Goal: Navigation & Orientation: Find specific page/section

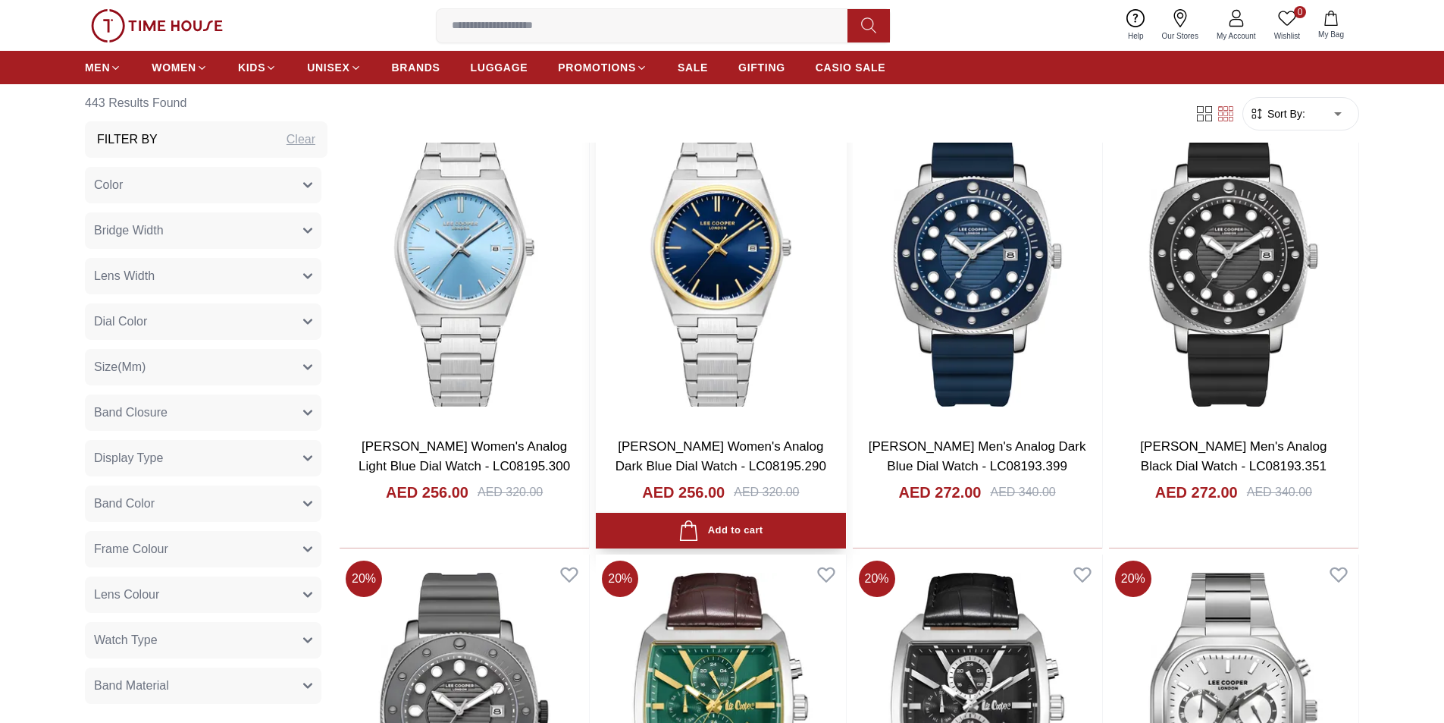
scroll to position [834, 0]
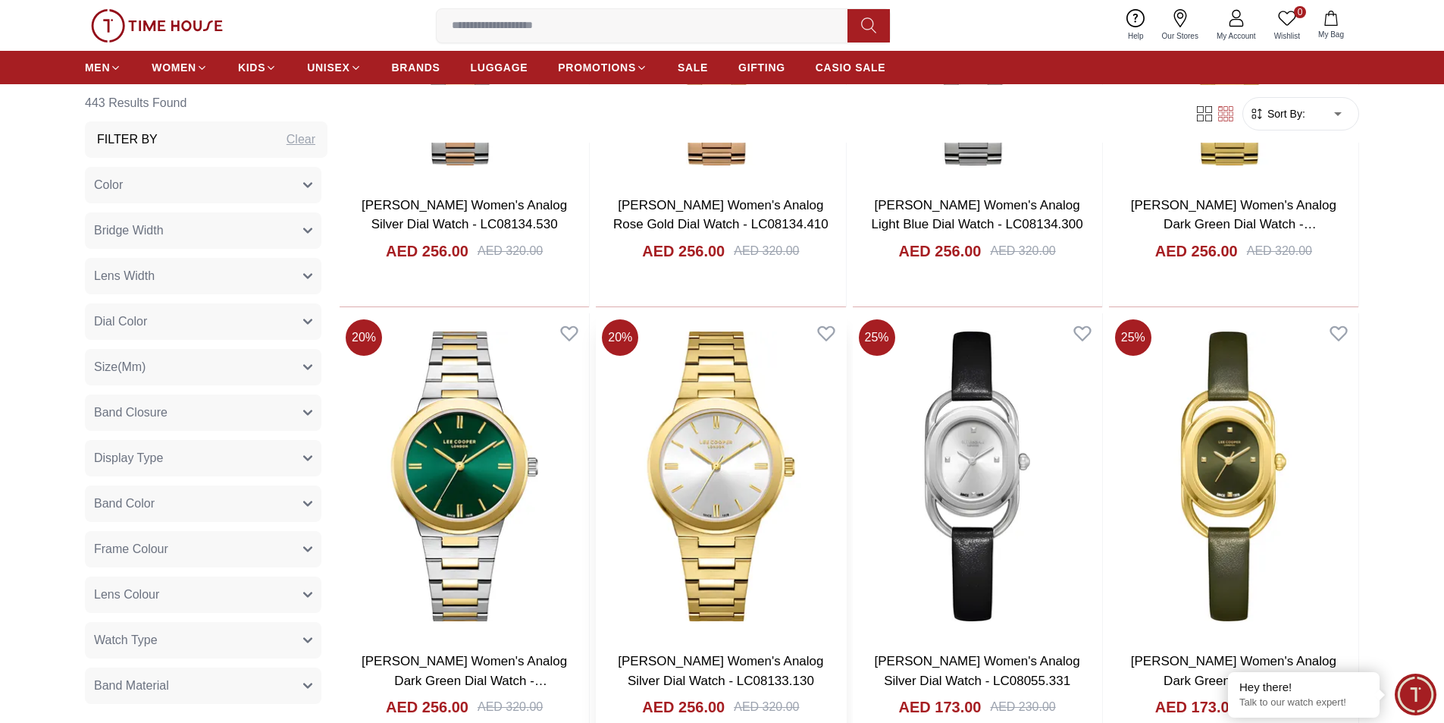
scroll to position [4928, 0]
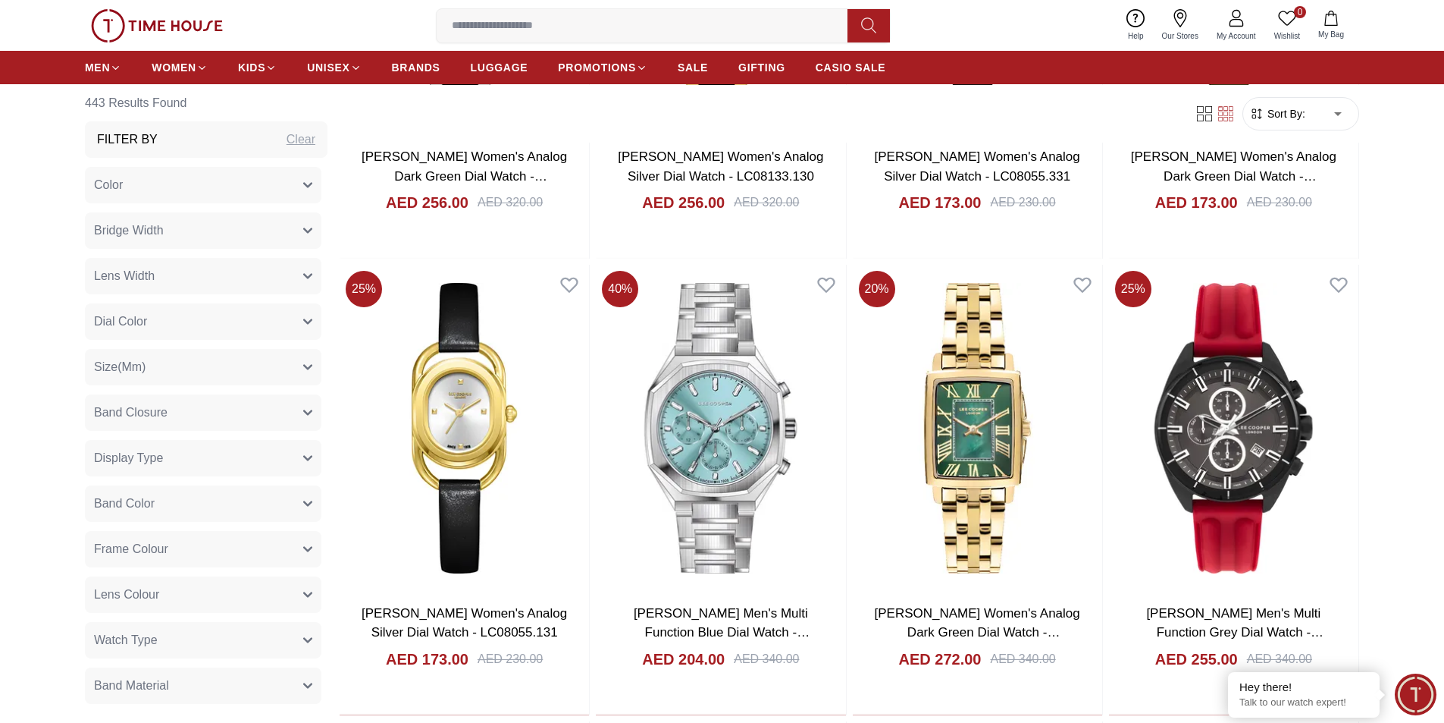
scroll to position [5383, 0]
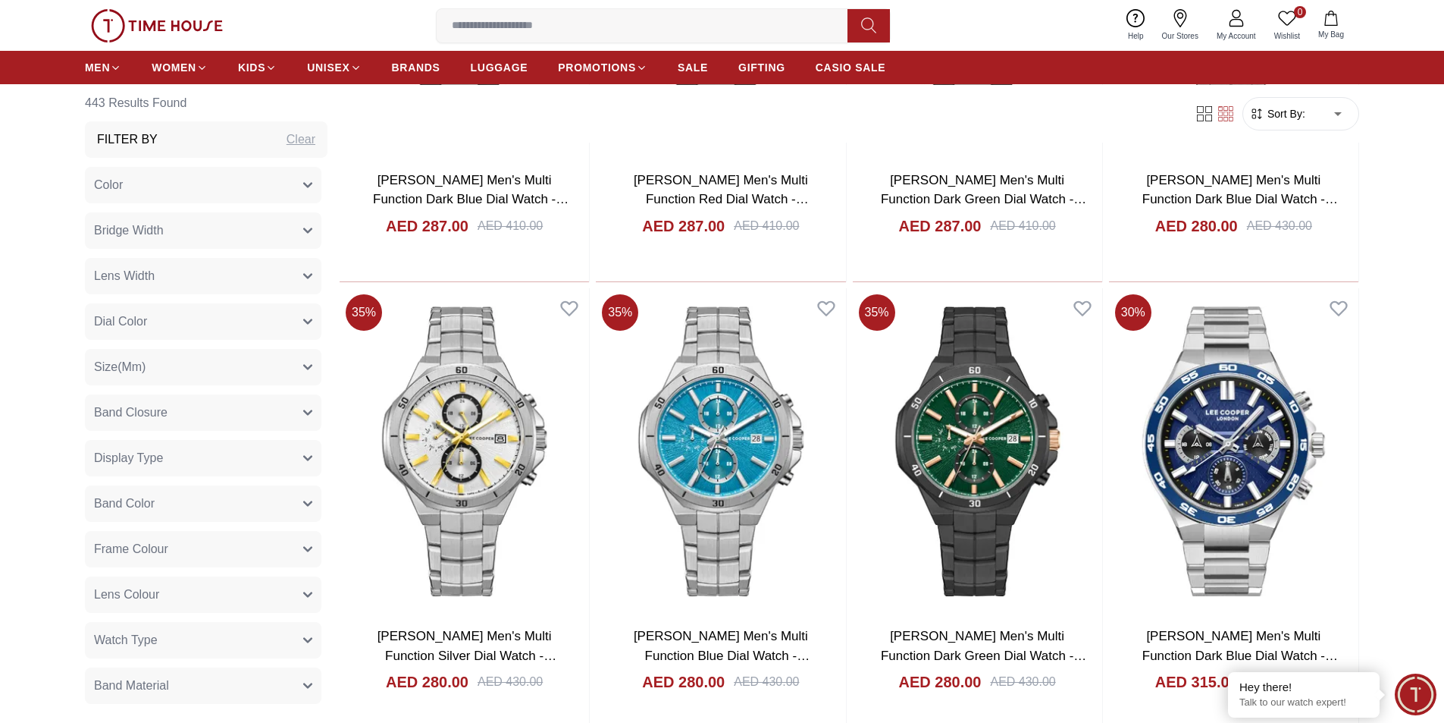
scroll to position [8870, 0]
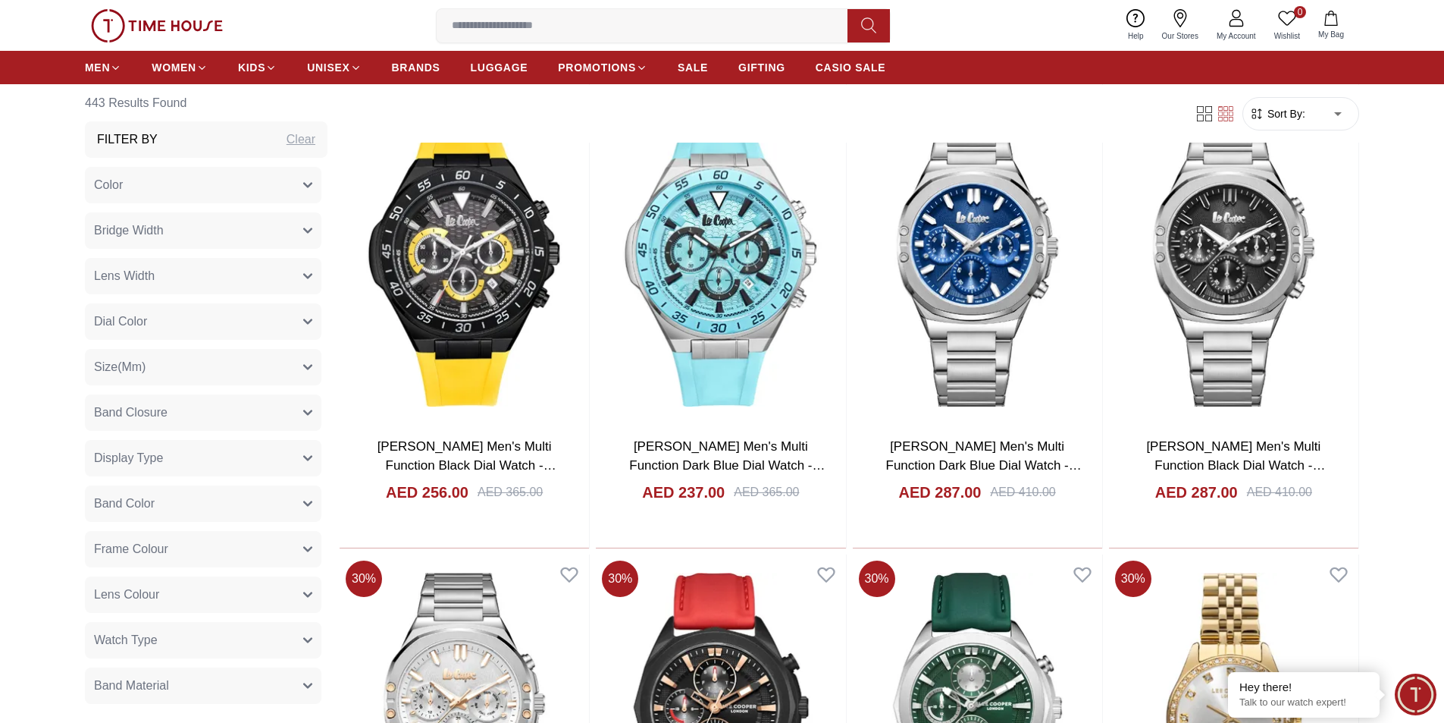
scroll to position [10766, 0]
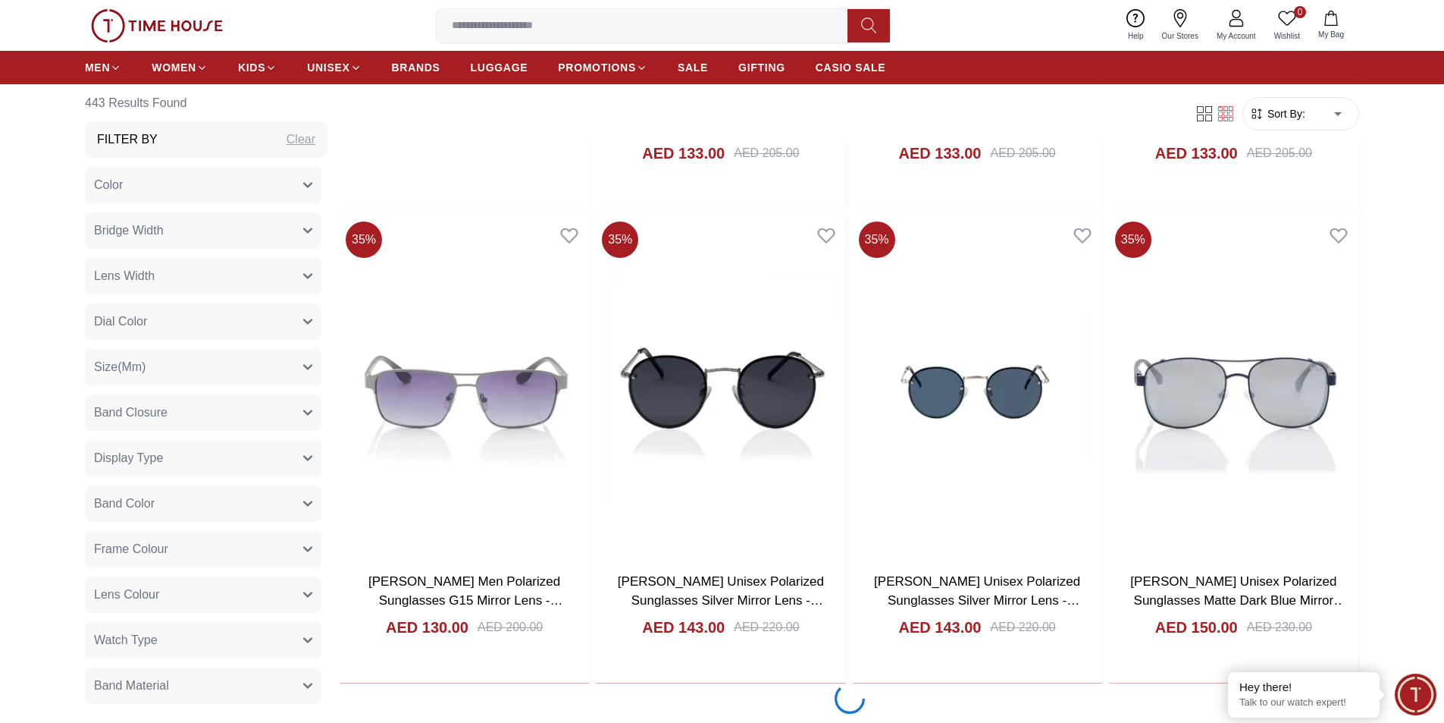
scroll to position [11903, 0]
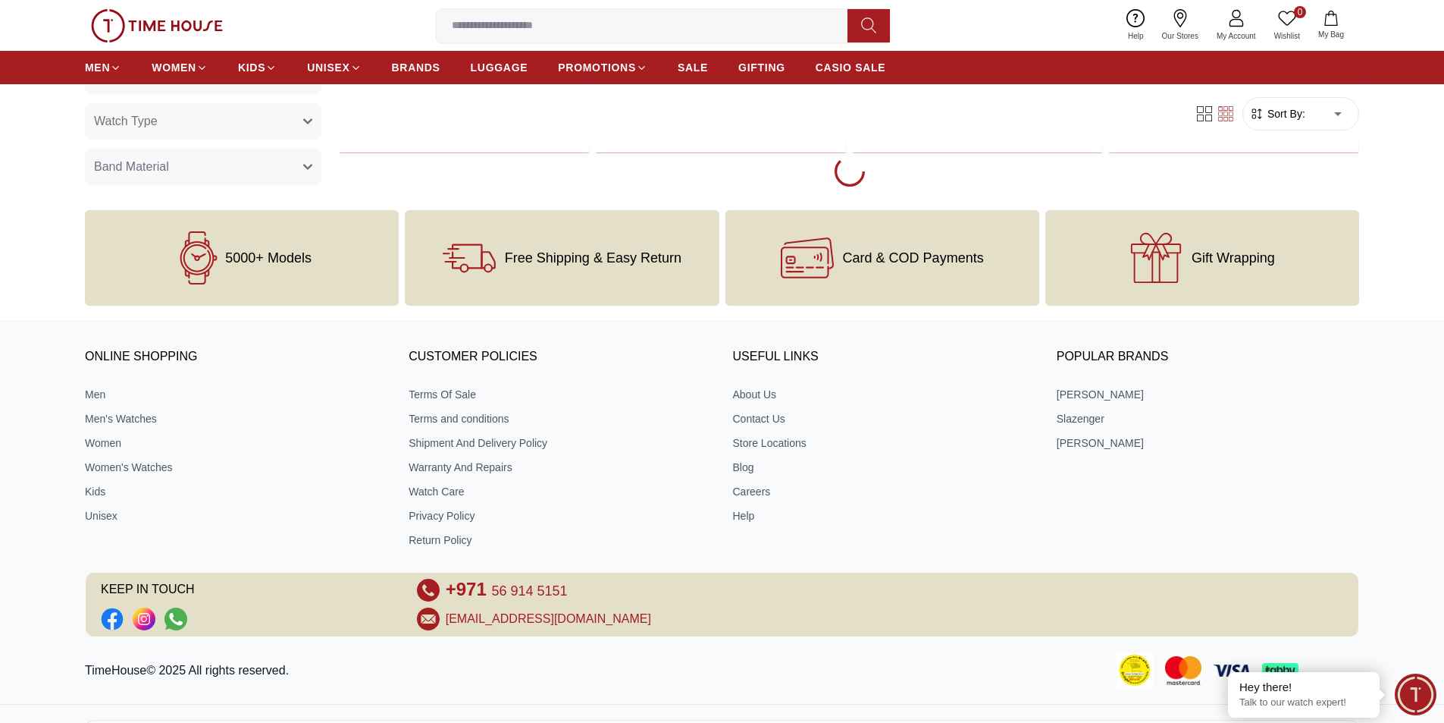
scroll to position [14620, 0]
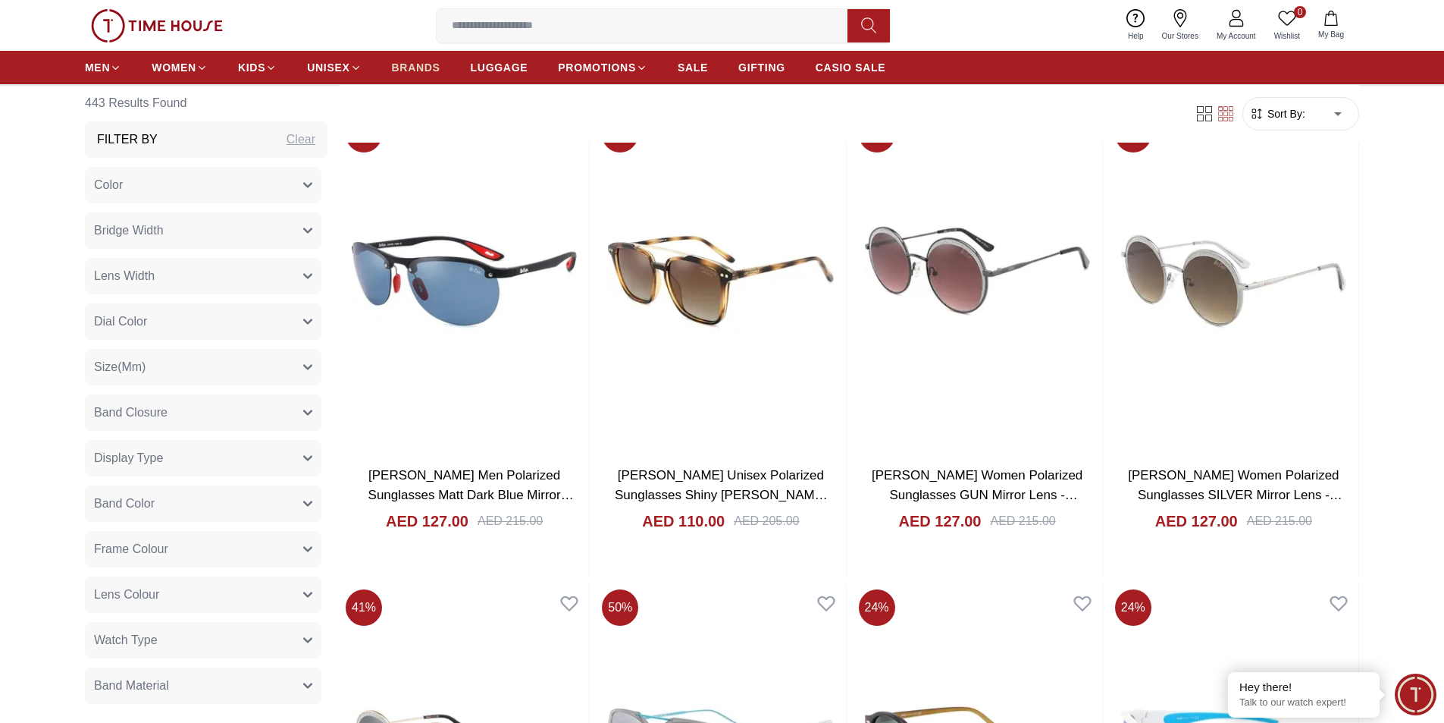
click at [405, 70] on span "BRANDS" at bounding box center [416, 67] width 49 height 15
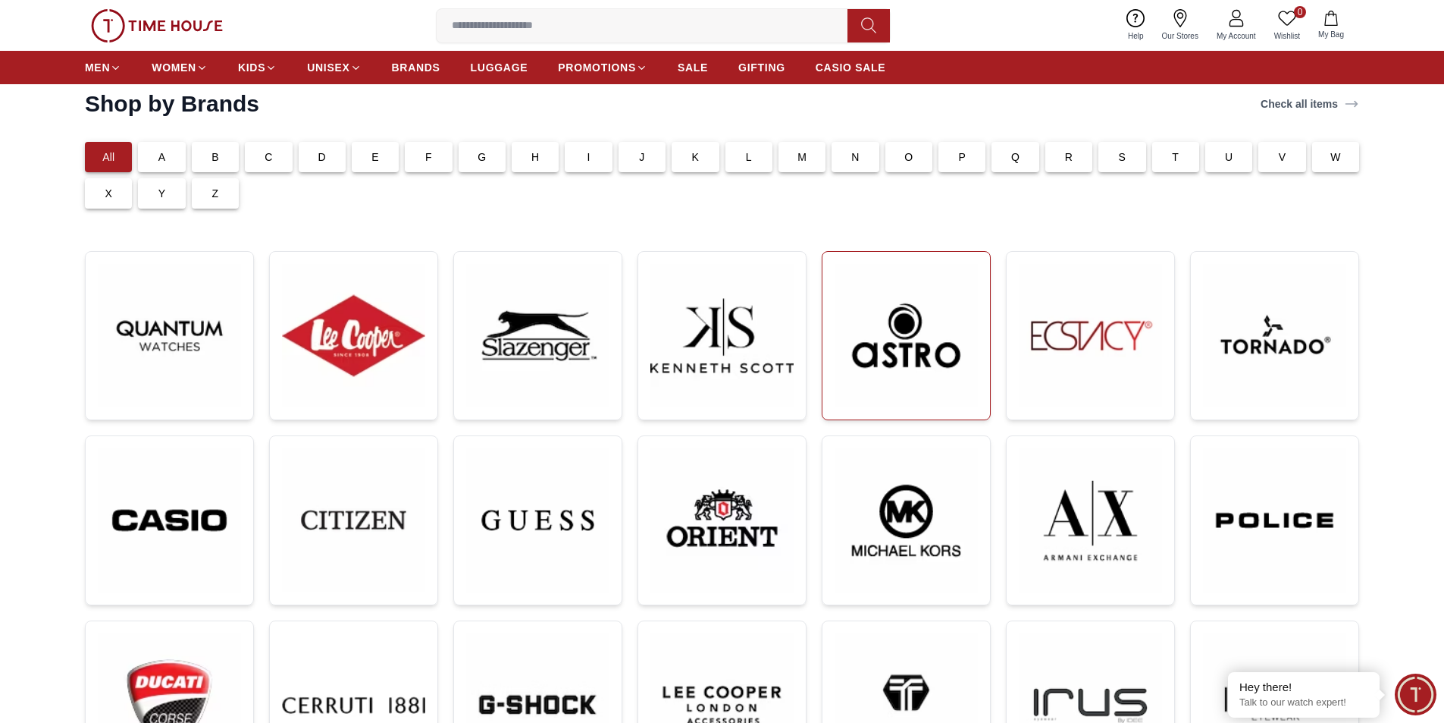
scroll to position [76, 0]
click at [329, 161] on div "D" at bounding box center [322, 158] width 47 height 30
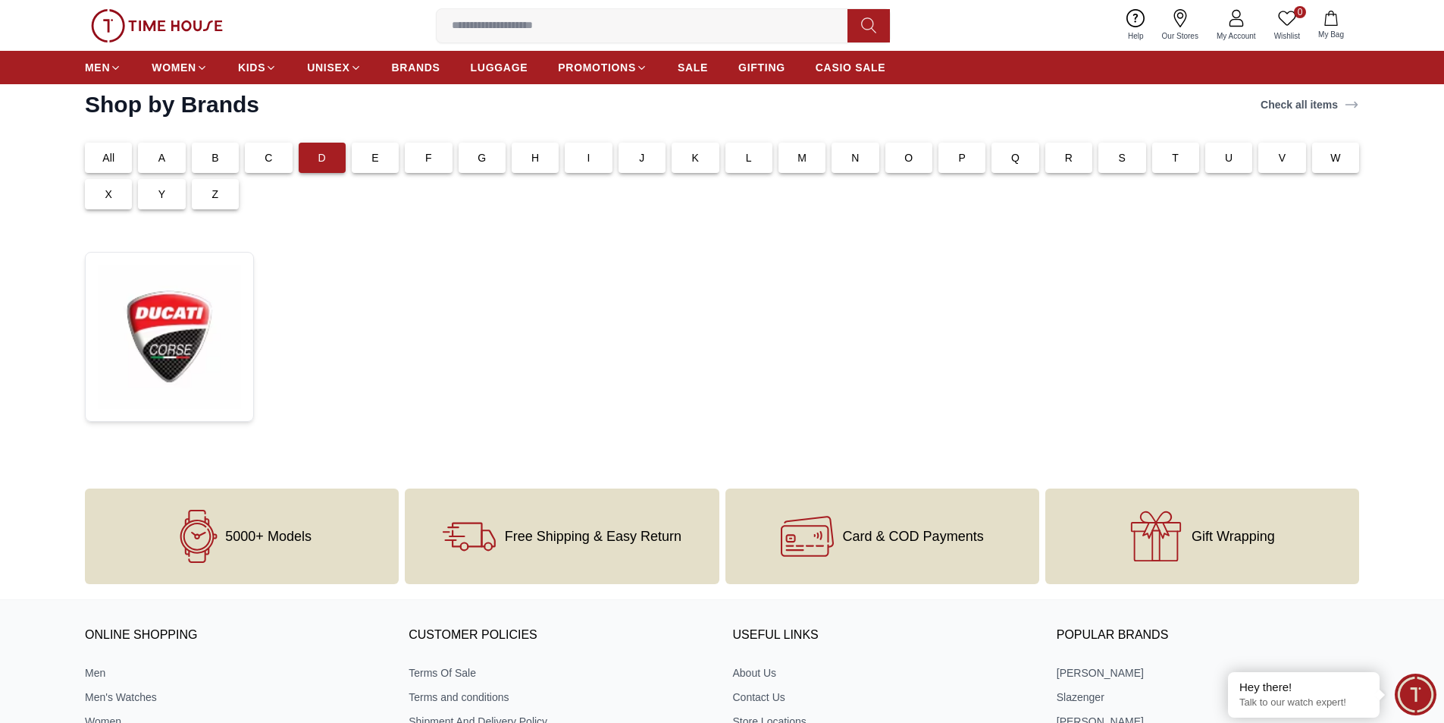
click at [99, 155] on div "All" at bounding box center [108, 158] width 47 height 30
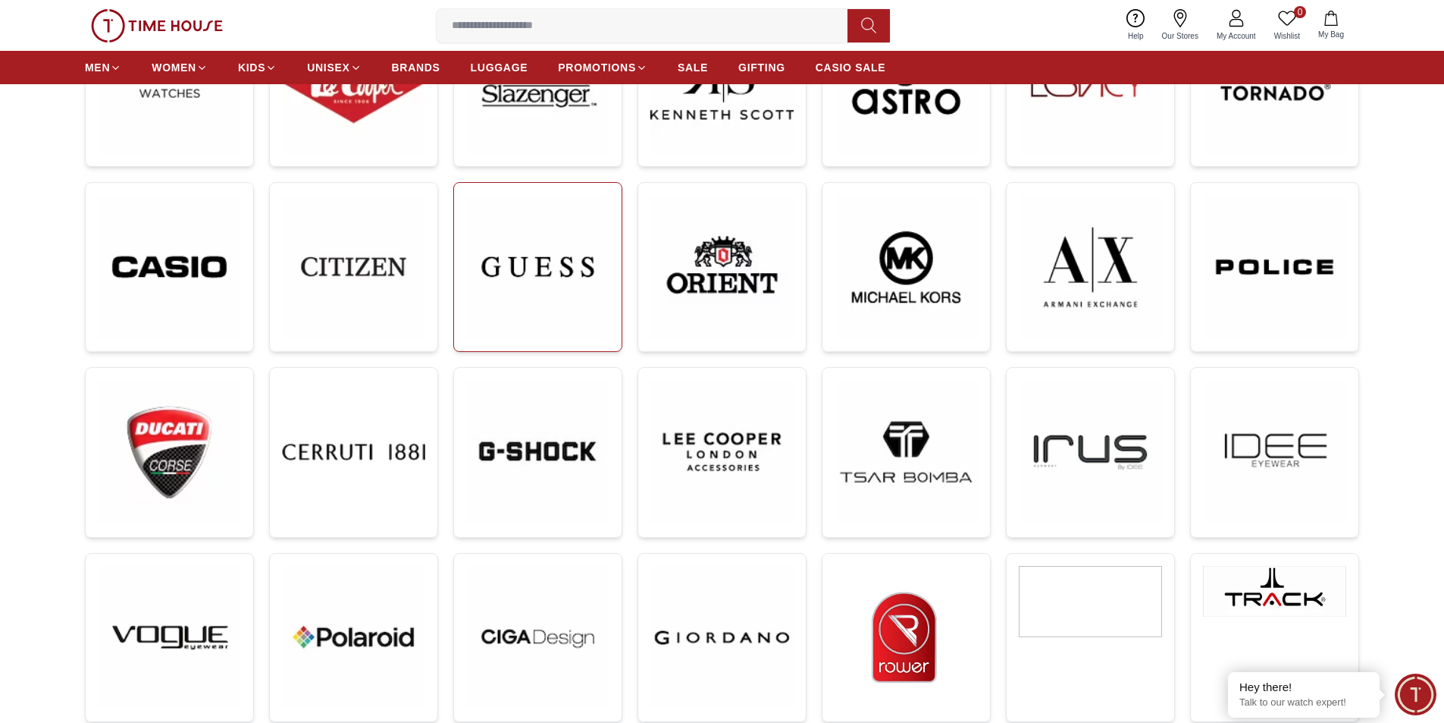
scroll to position [607, 0]
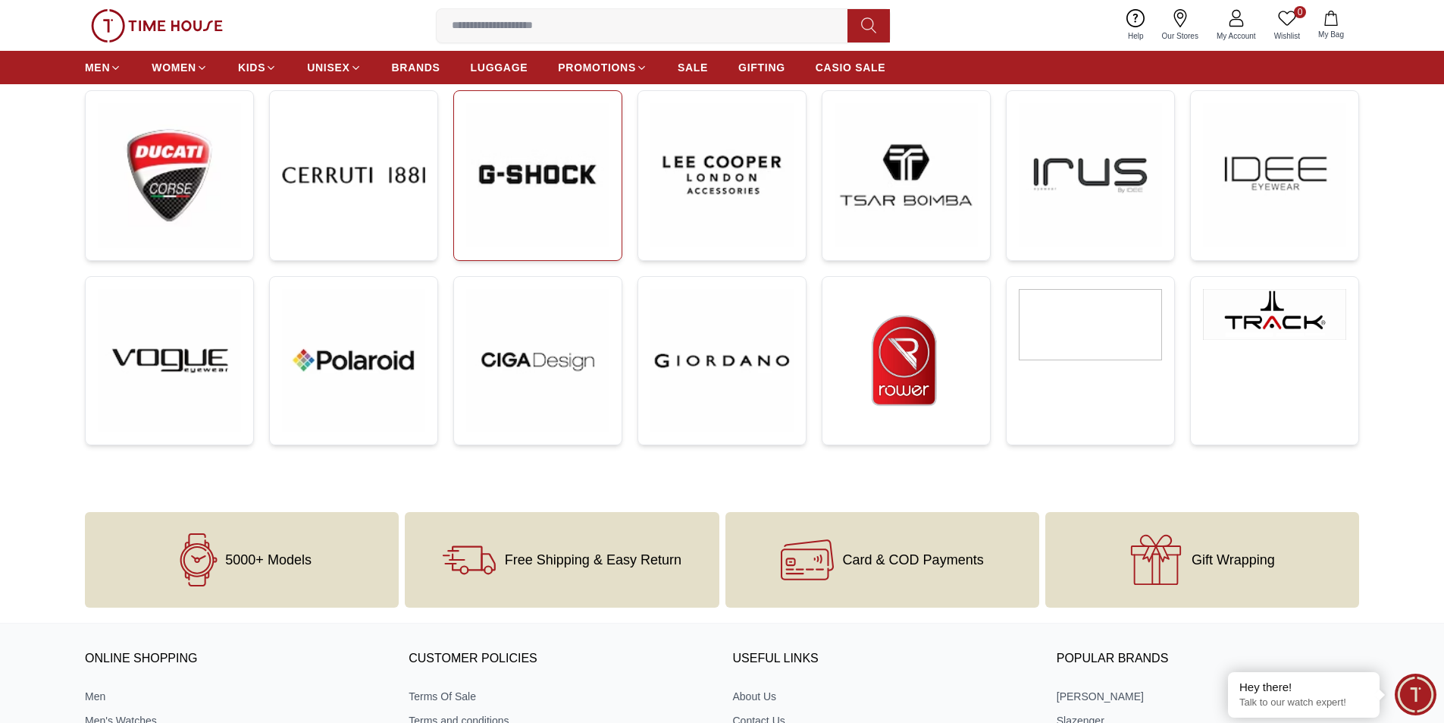
click at [522, 209] on img at bounding box center [537, 174] width 143 height 143
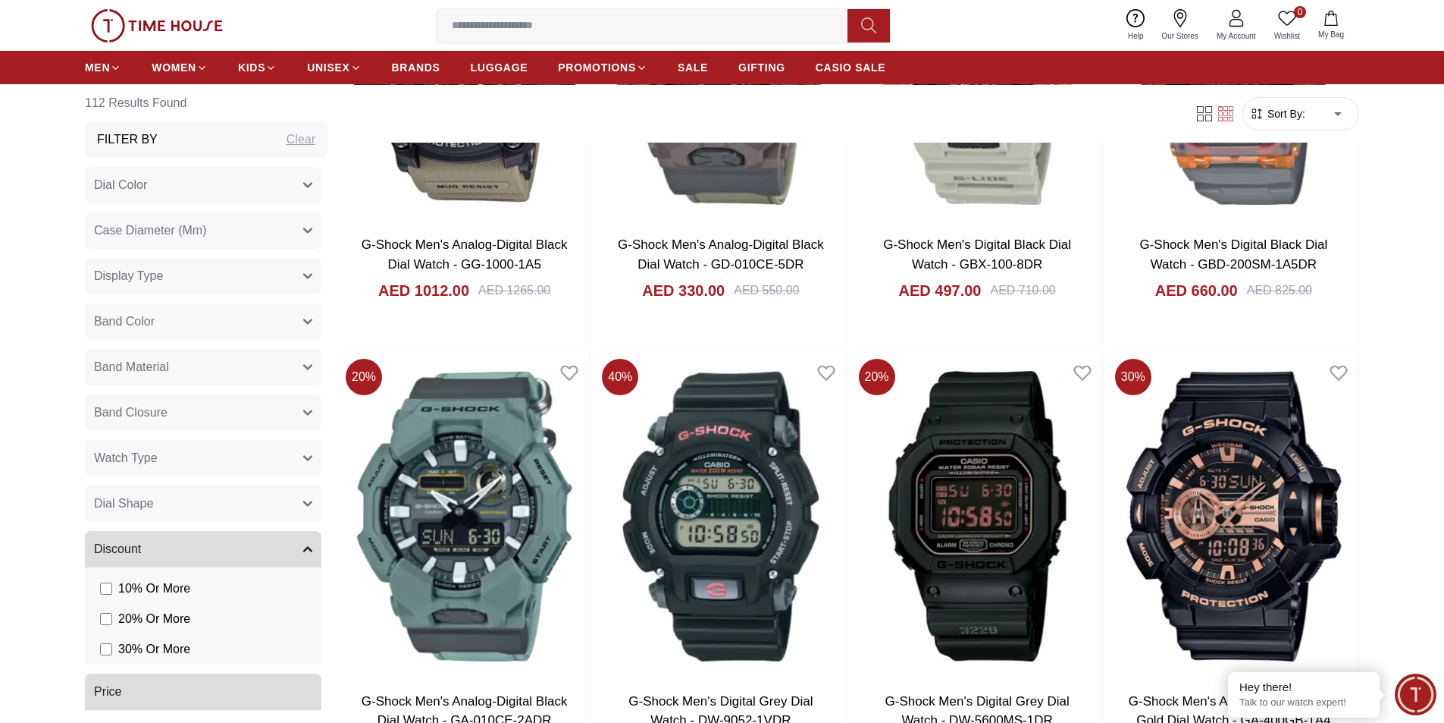
scroll to position [2350, 0]
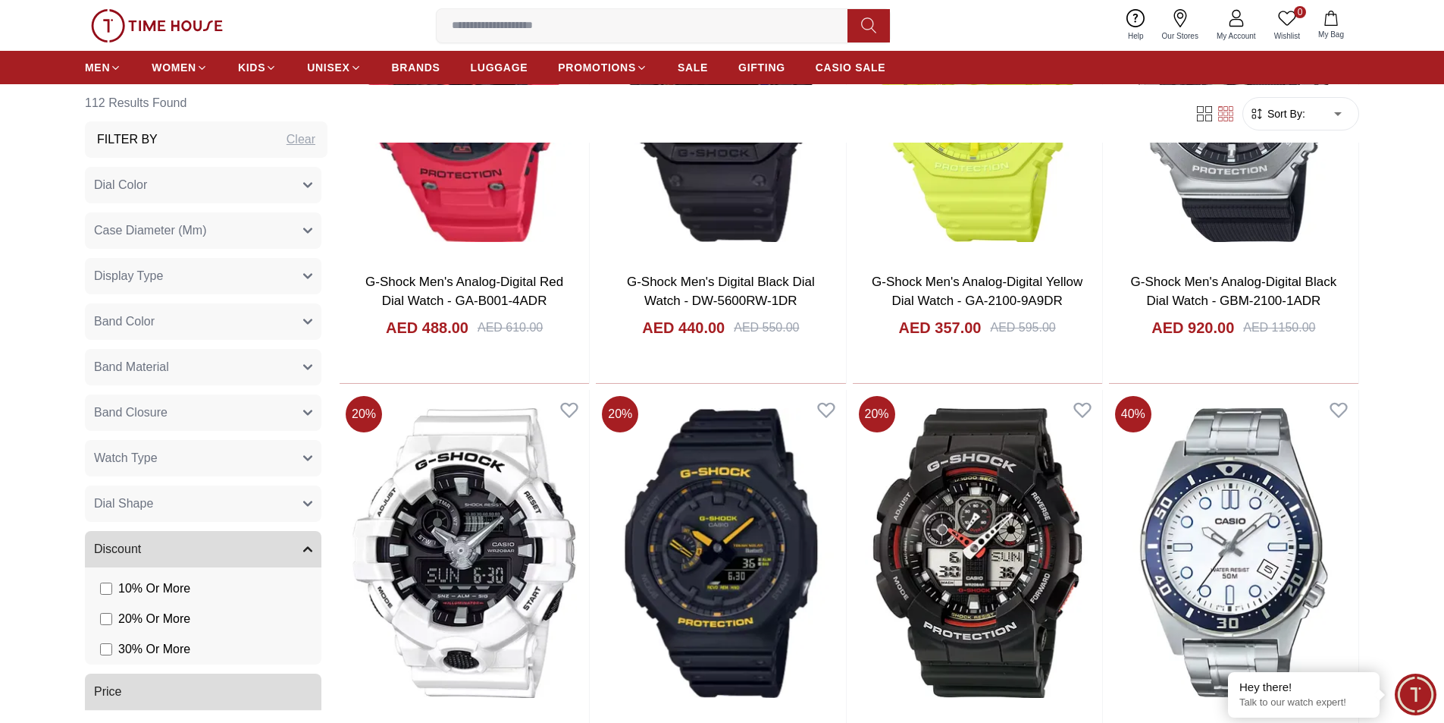
scroll to position [3715, 0]
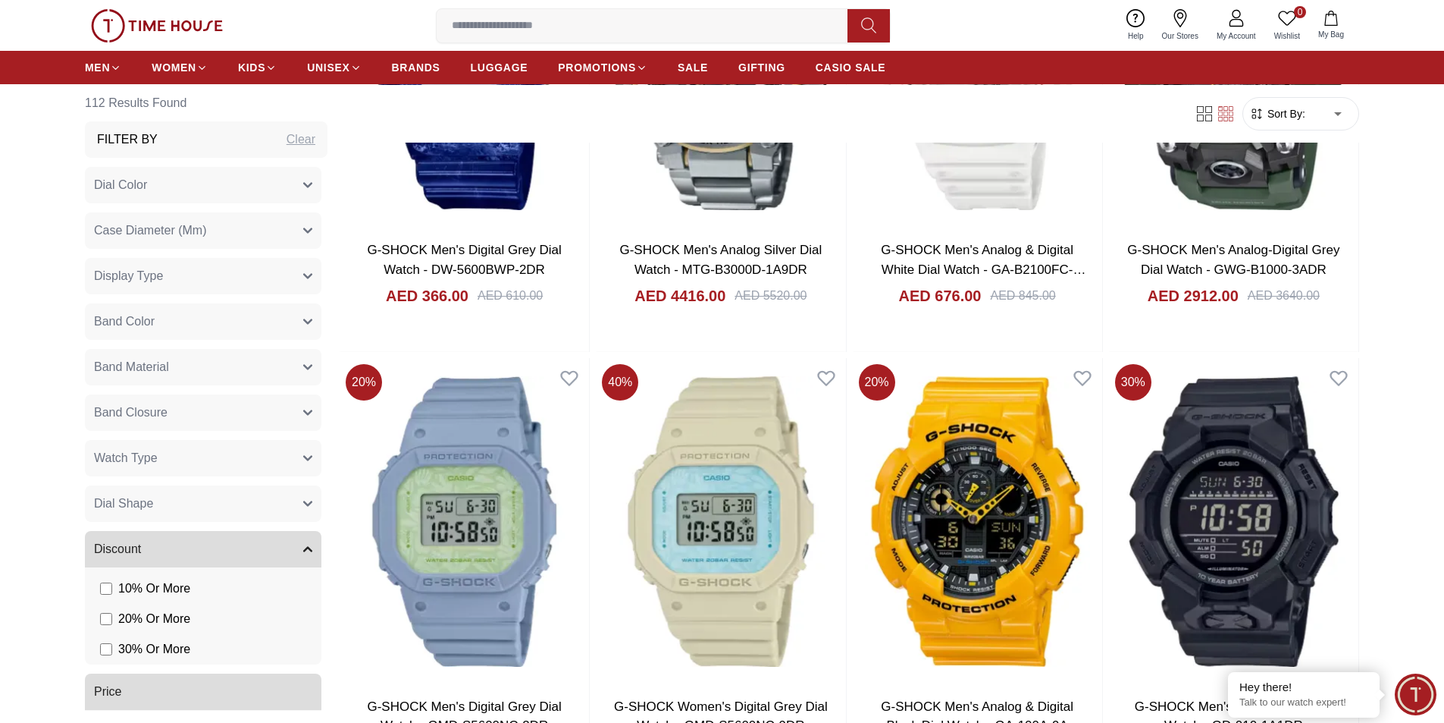
scroll to position [5838, 0]
